Goal: Task Accomplishment & Management: Use online tool/utility

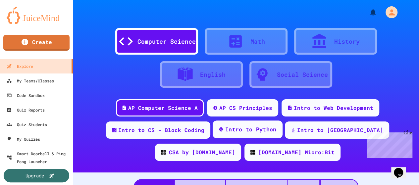
click at [248, 134] on div "Intro to Python" at bounding box center [248, 130] width 70 height 18
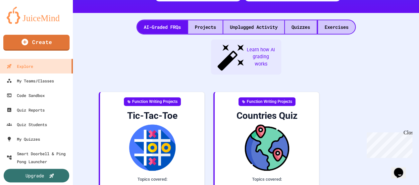
scroll to position [133, 0]
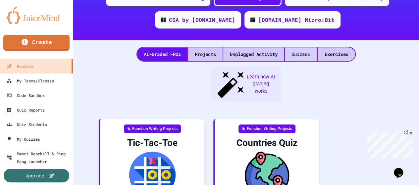
click at [296, 53] on div "Quizzes" at bounding box center [301, 54] width 32 height 14
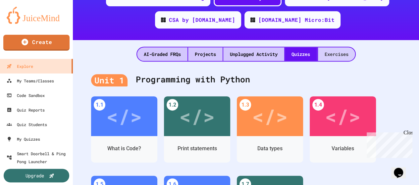
click at [340, 57] on div "Exercises" at bounding box center [336, 54] width 37 height 14
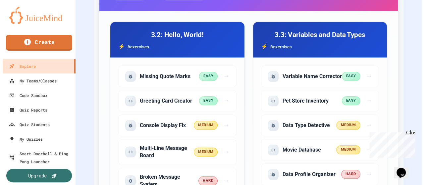
scroll to position [265, 0]
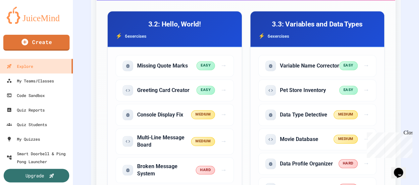
click at [409, 134] on div "Close" at bounding box center [407, 134] width 8 height 8
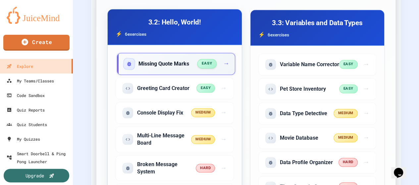
click at [173, 63] on h5 "Missing Quote Marks" at bounding box center [163, 63] width 51 height 7
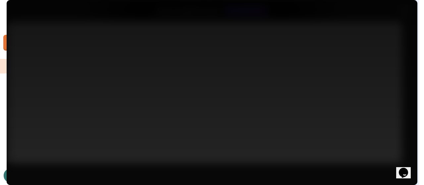
click at [191, 115] on link "Assign to Class" at bounding box center [169, 116] width 85 height 19
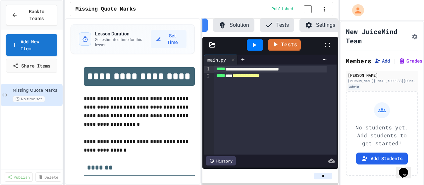
click at [388, 64] on button "Add" at bounding box center [382, 61] width 16 height 7
drag, startPoint x: 133, startPoint y: 93, endPoint x: 274, endPoint y: 90, distance: 141.2
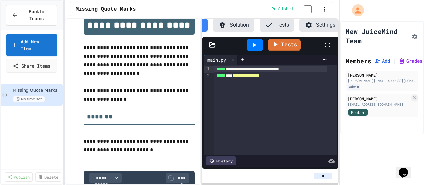
scroll to position [51, 0]
click at [231, 73] on div "**********" at bounding box center [270, 69] width 113 height 7
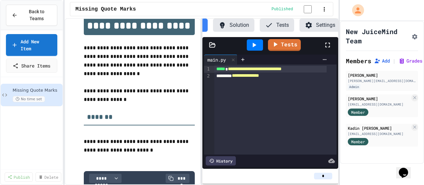
click at [311, 73] on div "**********" at bounding box center [270, 69] width 113 height 7
click at [233, 79] on div "**********" at bounding box center [270, 76] width 113 height 7
click at [232, 79] on div "**********" at bounding box center [270, 76] width 113 height 7
drag, startPoint x: 280, startPoint y: 81, endPoint x: 283, endPoint y: 84, distance: 4.5
click at [260, 78] on span "**********" at bounding box center [244, 76] width 32 height 5
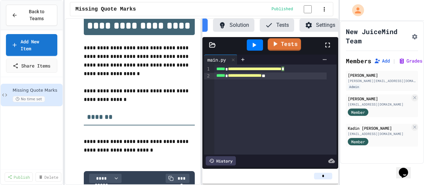
click at [286, 51] on link "Tests" at bounding box center [284, 44] width 33 height 13
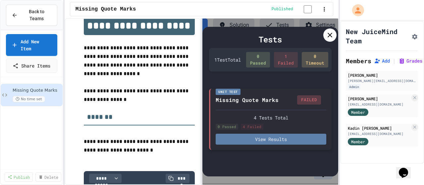
click at [286, 140] on button "View Results" at bounding box center [271, 139] width 110 height 11
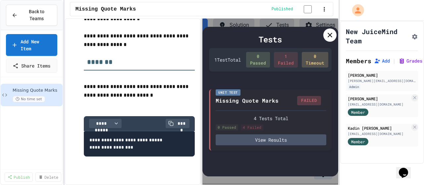
scroll to position [106, 0]
click at [331, 38] on icon at bounding box center [330, 35] width 8 height 8
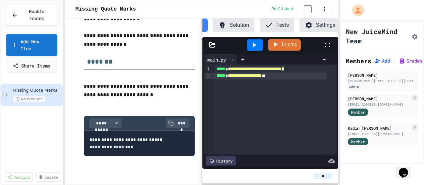
click at [254, 47] on icon at bounding box center [255, 45] width 4 height 5
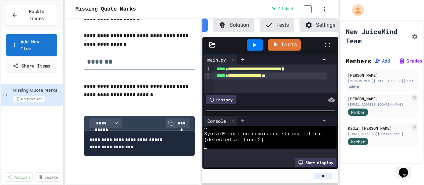
scroll to position [11, 0]
click at [297, 79] on div "**********" at bounding box center [270, 76] width 113 height 7
click at [257, 49] on icon at bounding box center [254, 45] width 8 height 8
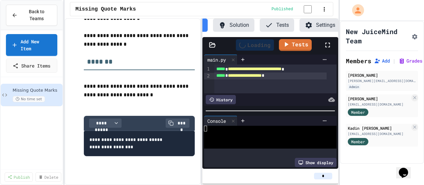
scroll to position [0, 0]
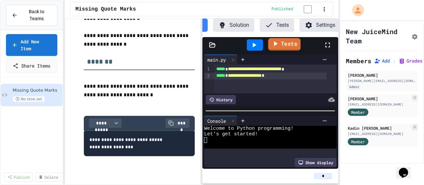
click at [279, 48] on icon at bounding box center [275, 43] width 8 height 8
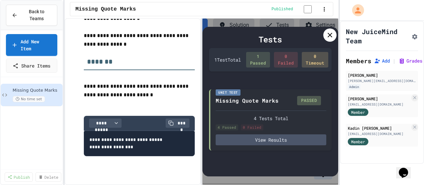
click at [334, 36] on div at bounding box center [329, 34] width 13 height 13
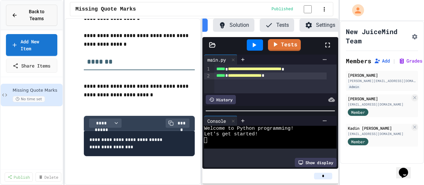
click at [23, 10] on span "Back to Teams" at bounding box center [37, 15] width 30 height 14
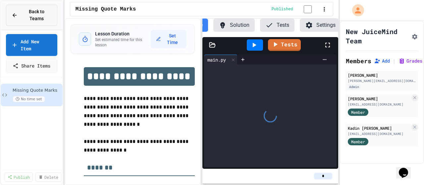
scroll to position [0, 30]
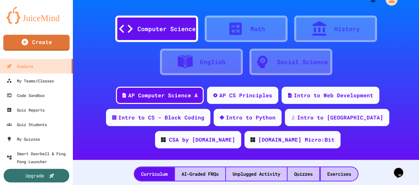
scroll to position [11, 0]
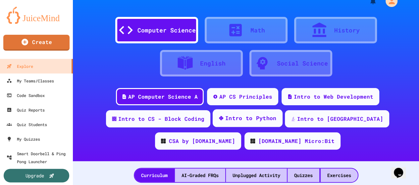
click at [245, 117] on div "Intro to Python" at bounding box center [250, 118] width 51 height 8
